Goal: Information Seeking & Learning: Check status

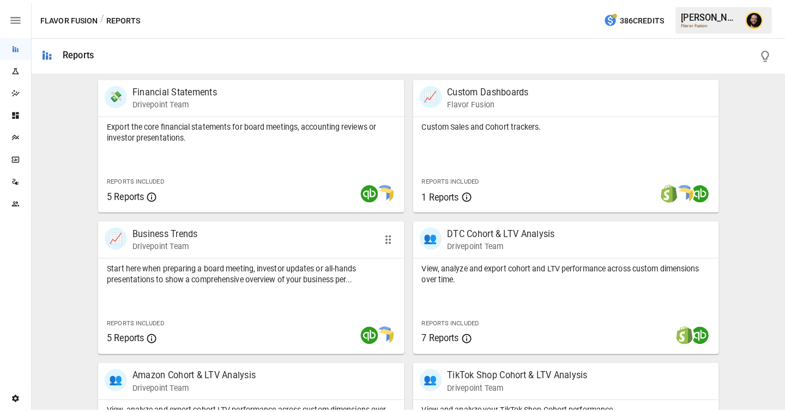
scroll to position [214, 0]
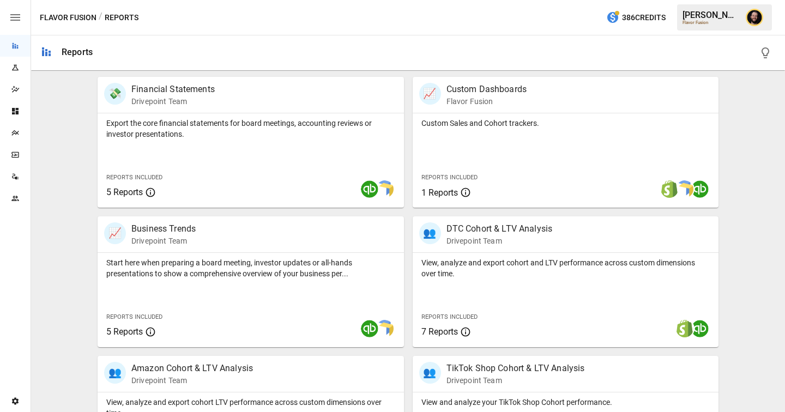
click at [14, 127] on div "Plans" at bounding box center [15, 133] width 31 height 22
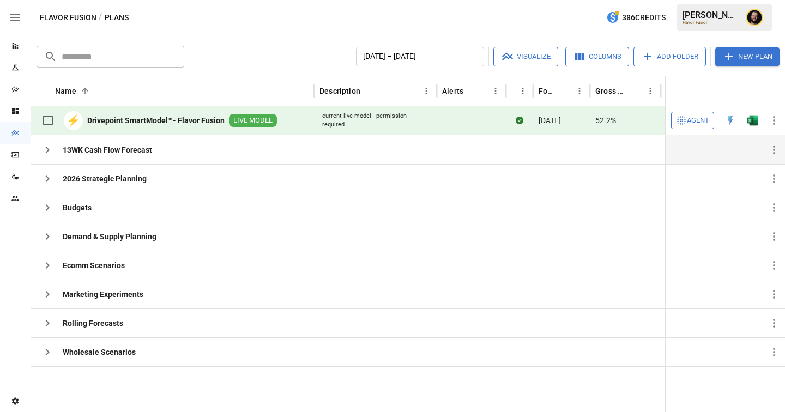
click at [45, 149] on icon "button" at bounding box center [47, 149] width 13 height 13
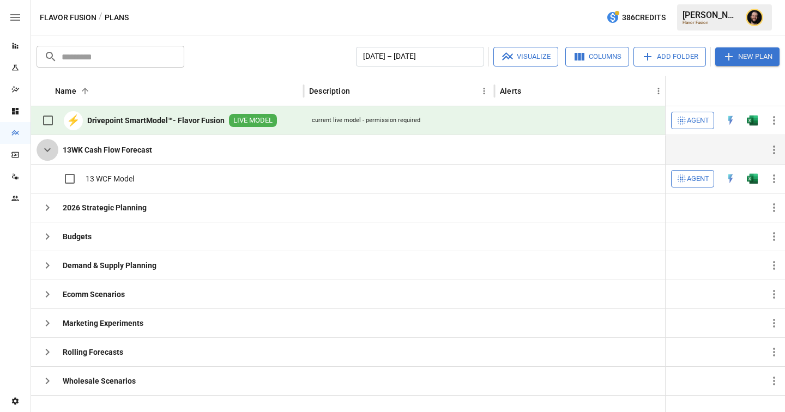
click at [49, 154] on icon "button" at bounding box center [47, 149] width 13 height 13
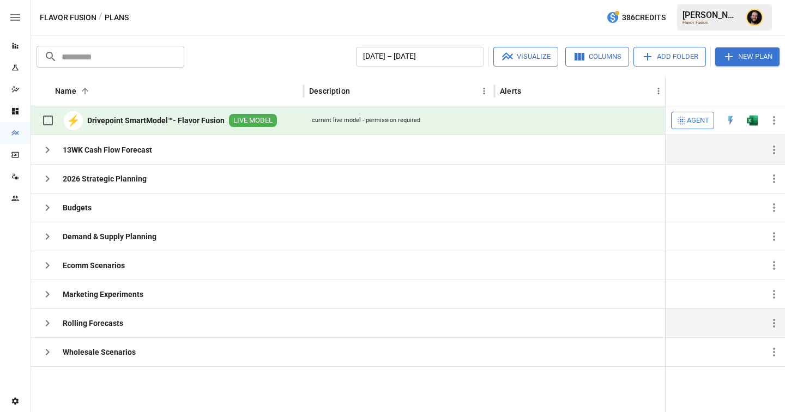
click at [49, 326] on icon "button" at bounding box center [47, 323] width 13 height 13
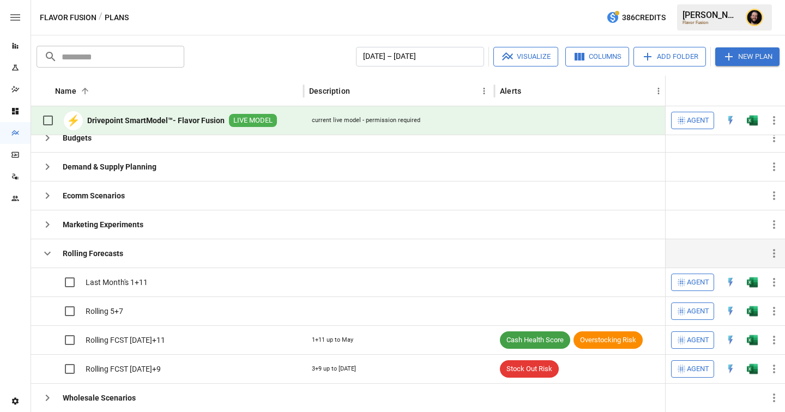
click at [50, 256] on icon "button" at bounding box center [47, 253] width 13 height 13
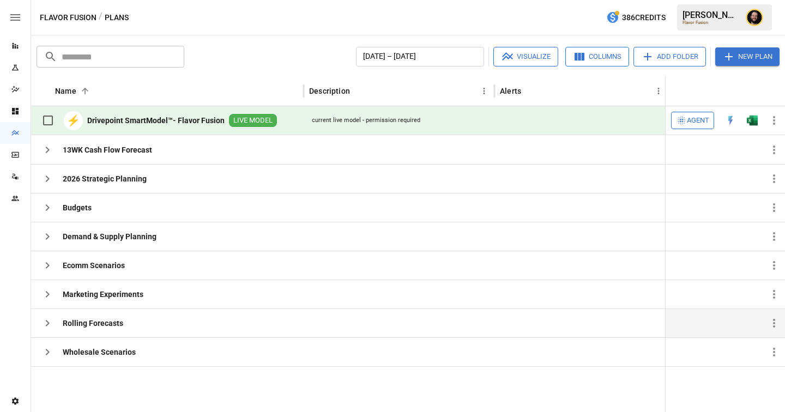
click at [20, 46] on div "Reports" at bounding box center [15, 45] width 31 height 9
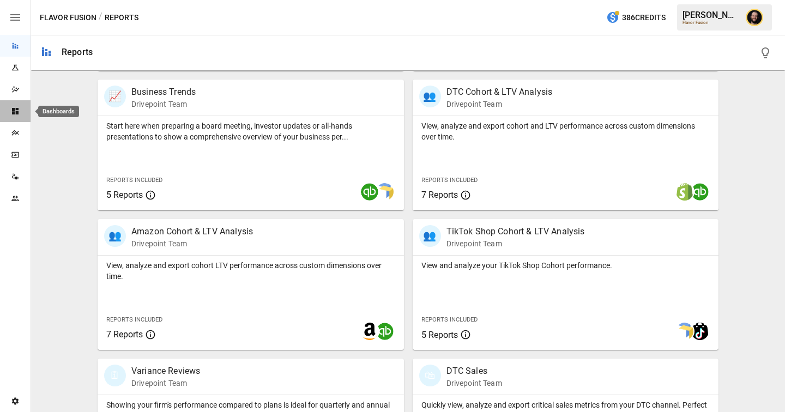
click at [16, 114] on icon "Dashboards" at bounding box center [15, 111] width 9 height 9
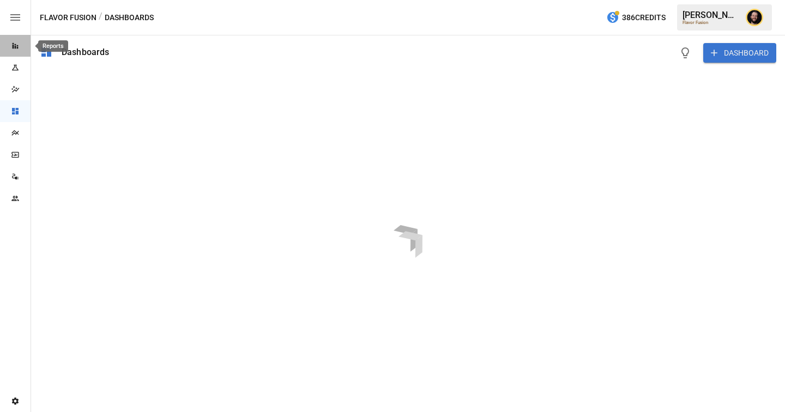
click at [13, 45] on icon "Reports" at bounding box center [16, 46] width 6 height 6
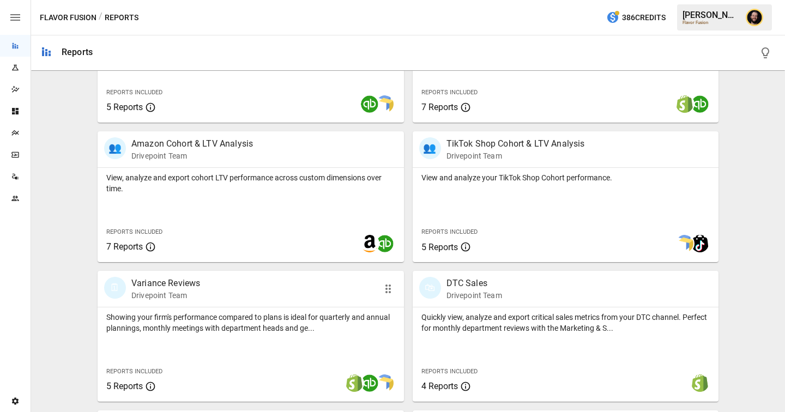
click at [225, 307] on div "Showing your firm's performance compared to plans is ideal for quarterly and an…" at bounding box center [251, 320] width 306 height 26
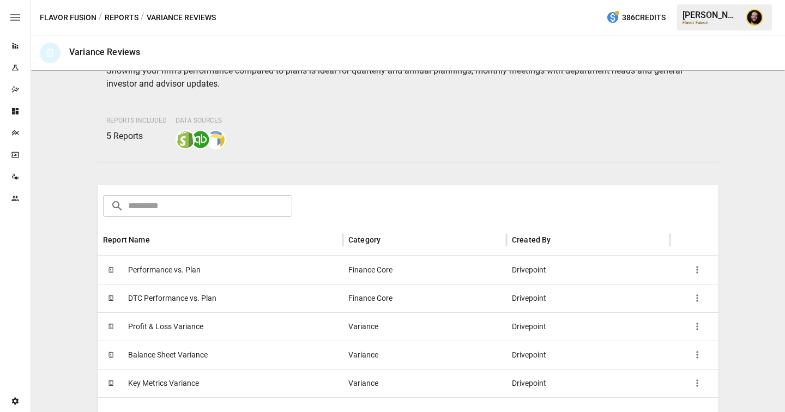
click at [219, 280] on div "🗓 Performance vs. Plan" at bounding box center [220, 270] width 245 height 28
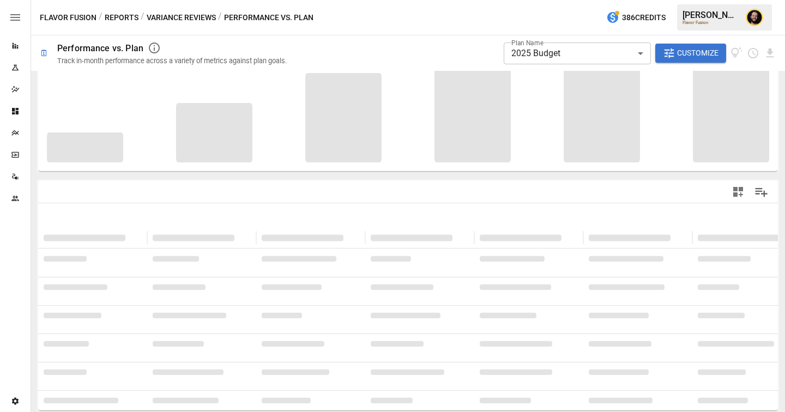
click at [603, 0] on body "**********" at bounding box center [392, 0] width 785 height 0
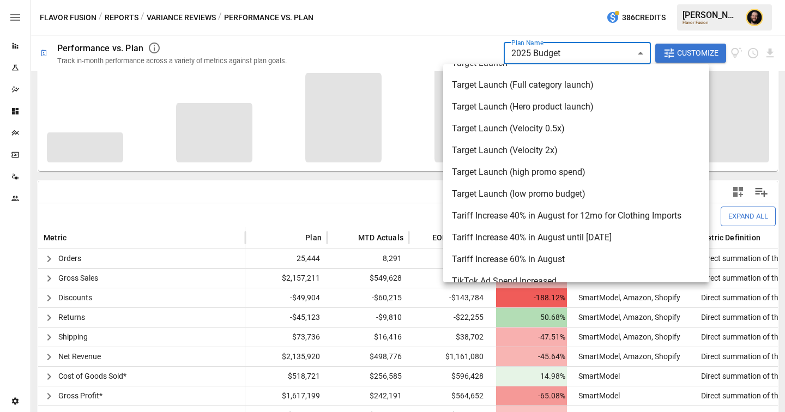
click at [335, 170] on div at bounding box center [392, 206] width 785 height 412
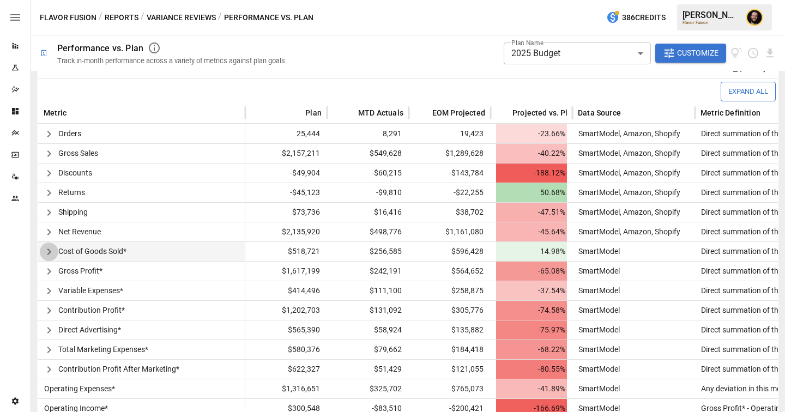
click at [53, 250] on icon "button" at bounding box center [49, 251] width 13 height 13
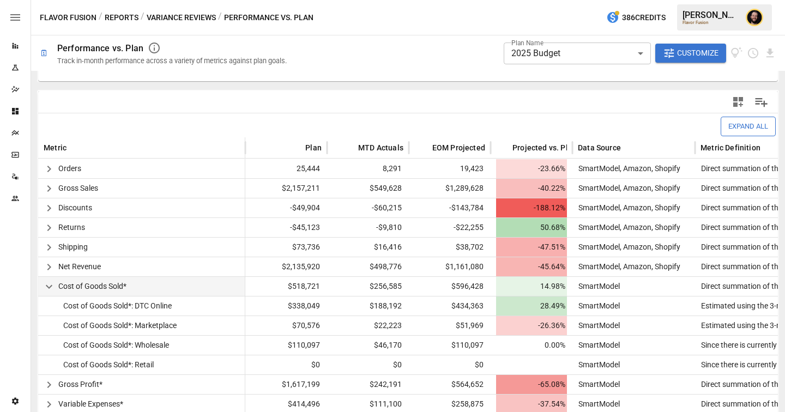
scroll to position [19, 0]
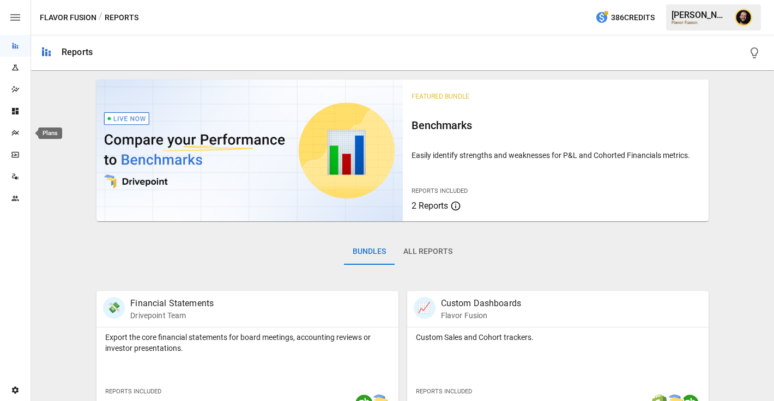
click at [20, 133] on div "Plans" at bounding box center [15, 133] width 31 height 9
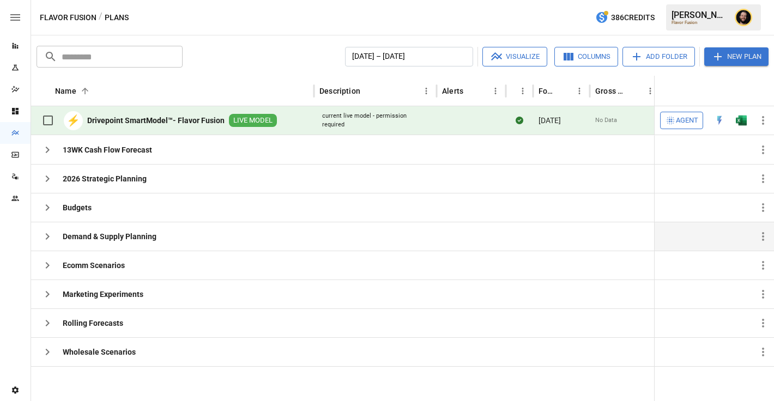
click at [52, 232] on icon "button" at bounding box center [47, 236] width 13 height 13
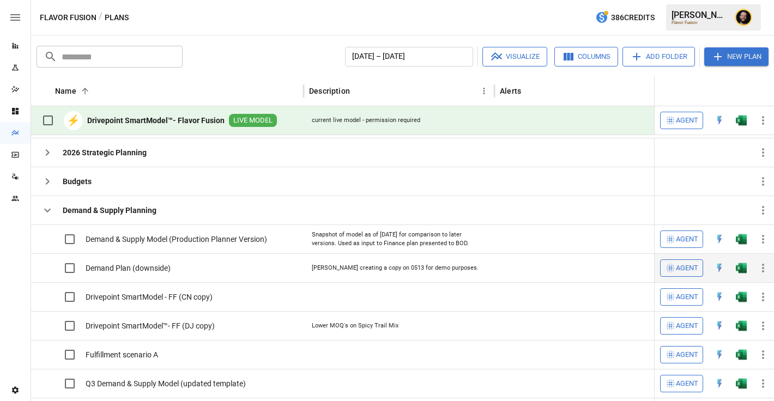
scroll to position [28, 0]
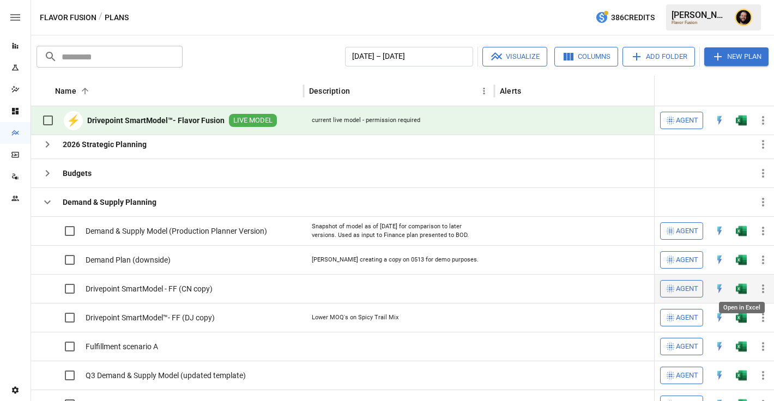
click at [742, 237] on img "Open in Excel" at bounding box center [741, 231] width 11 height 11
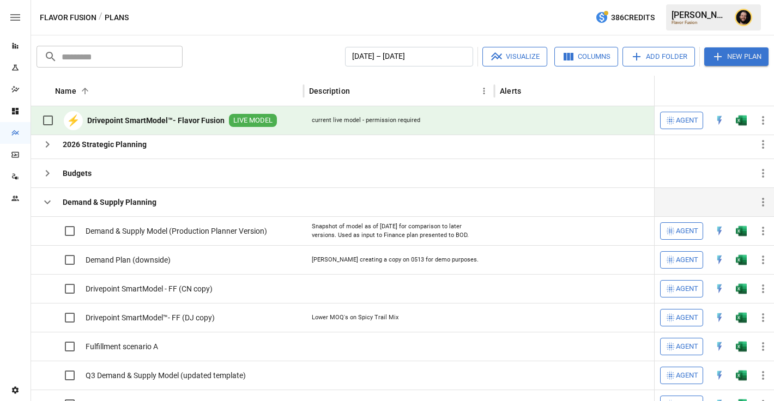
click at [45, 202] on icon "button" at bounding box center [47, 202] width 13 height 13
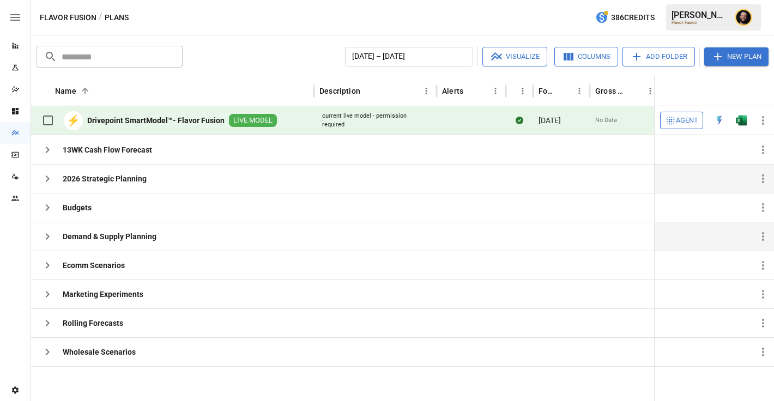
scroll to position [0, 0]
click at [12, 51] on div "Reports" at bounding box center [15, 46] width 31 height 22
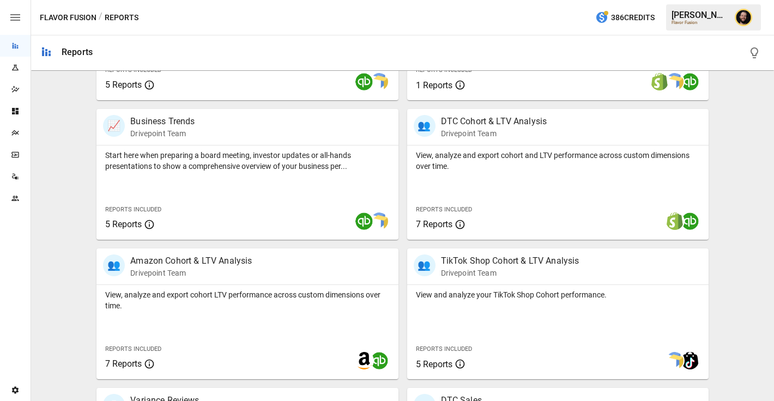
scroll to position [353, 0]
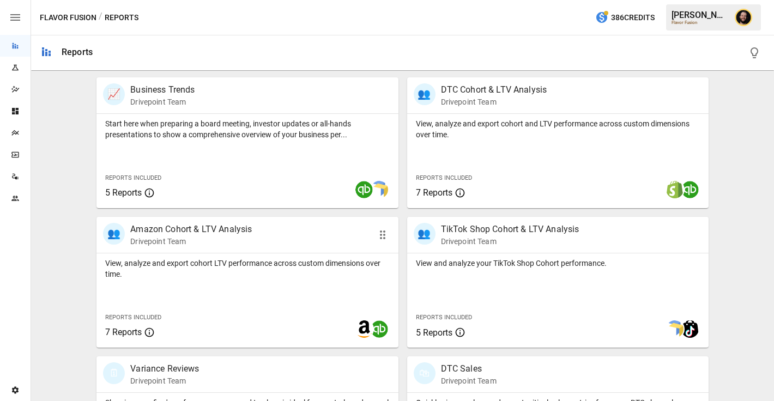
click at [284, 269] on p "View, analyze and export cohort LTV performance across custom dimensions over t…" at bounding box center [247, 269] width 284 height 22
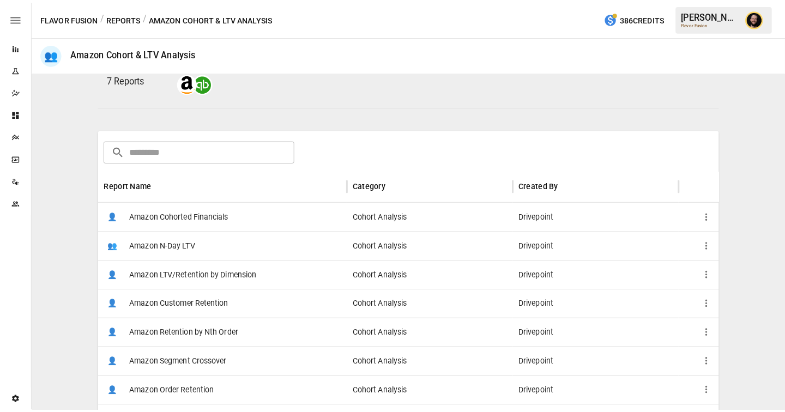
scroll to position [137, 0]
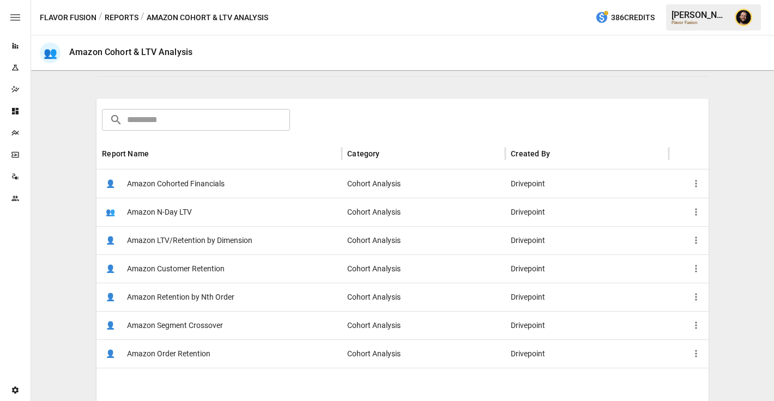
click at [259, 246] on div "👤 Amazon LTV/Retention by Dimension" at bounding box center [218, 240] width 245 height 28
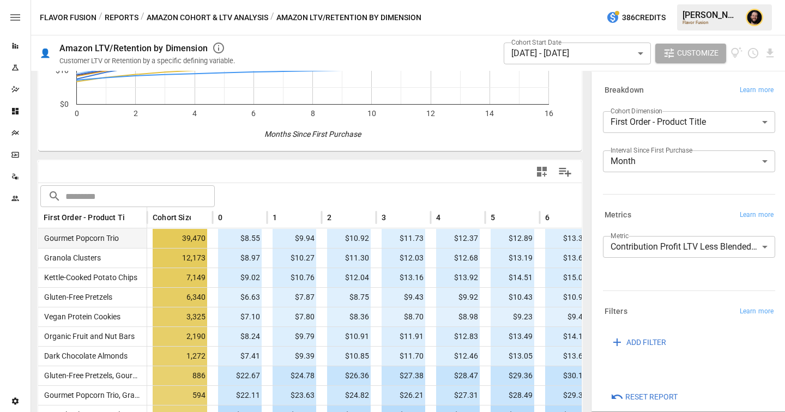
scroll to position [190, 0]
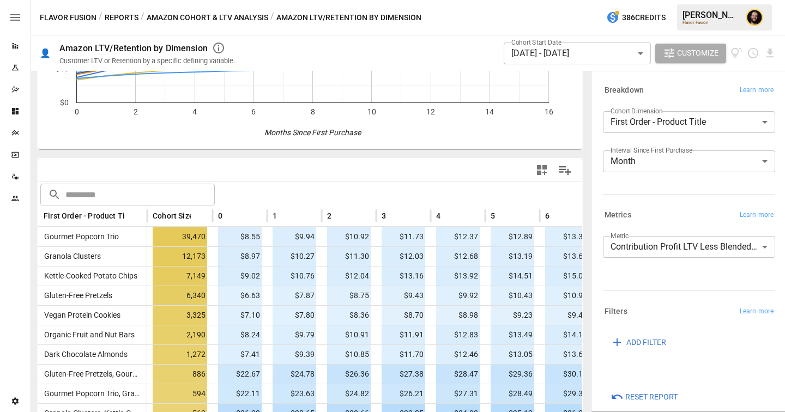
click at [675, 234] on div "**********" at bounding box center [686, 245] width 177 height 26
click at [674, 0] on body "Reports Experiments Dazzler Studio Dashboards Plans SmartModel ™ Data Sources T…" at bounding box center [392, 0] width 785 height 0
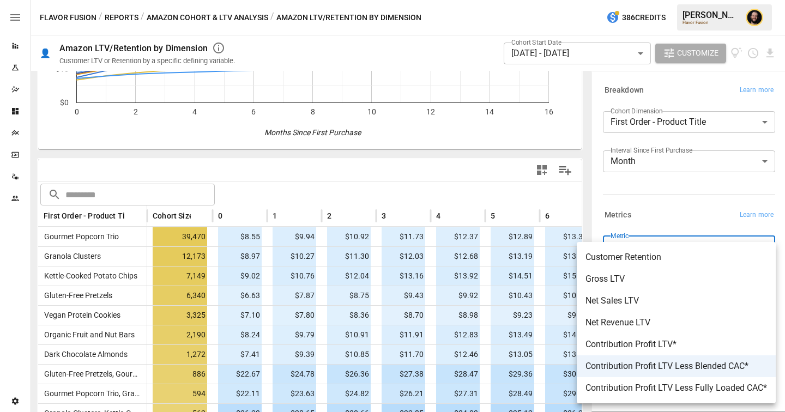
click at [413, 183] on div at bounding box center [392, 206] width 785 height 412
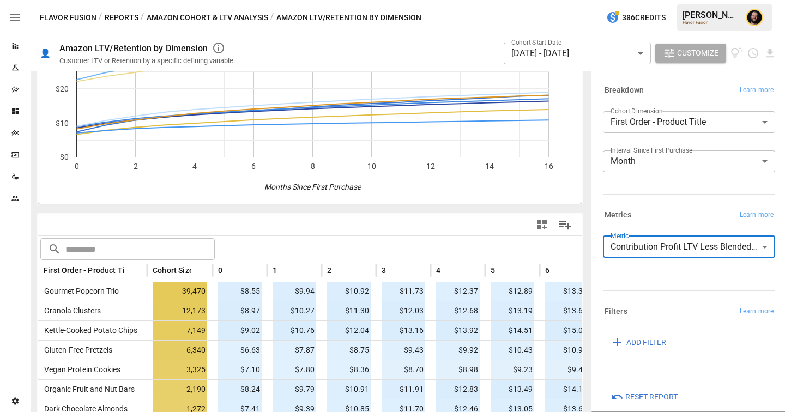
scroll to position [189, 0]
